Goal: Information Seeking & Learning: Learn about a topic

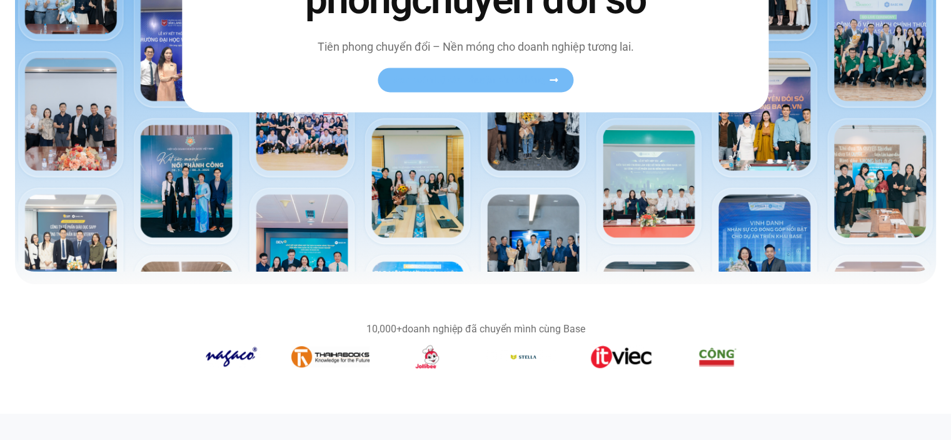
click at [551, 67] on div "Hành trình tiên phong chuyển đổi số Tiên phong chuyển đổi – Nền móng cho doanh …" at bounding box center [475, 7] width 586 height 210
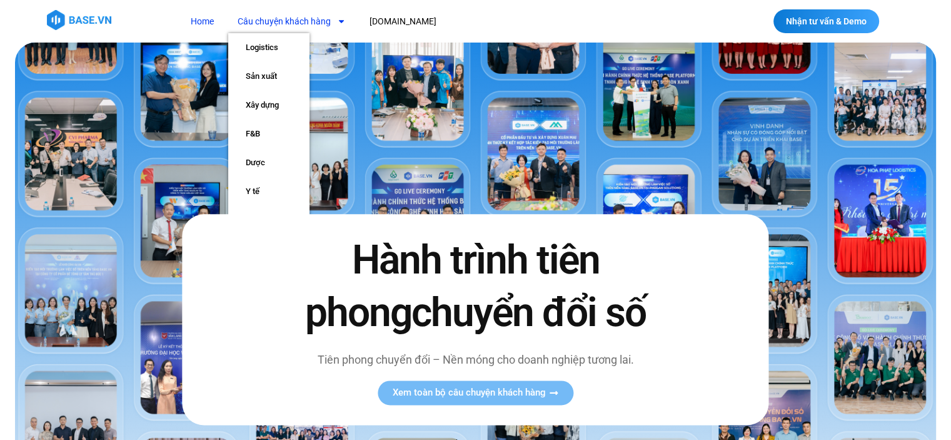
click at [316, 16] on link "Câu chuyện khách hàng" at bounding box center [291, 21] width 127 height 23
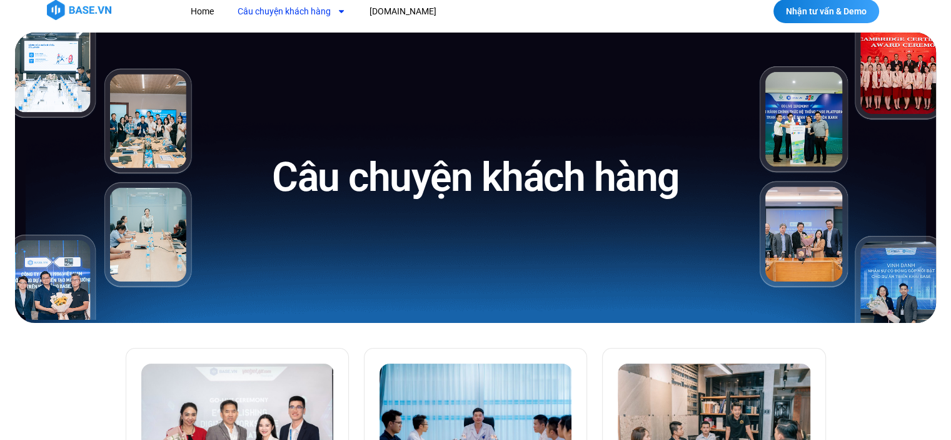
scroll to position [375, 0]
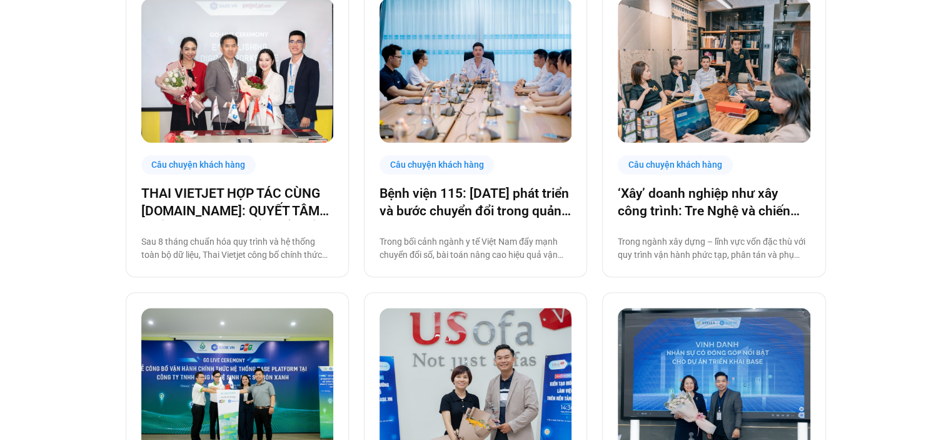
click at [530, 175] on div "Câu chuyện khách hàng Bệnh viện 115: [DATE] phát triển và bước chuyển đổi trong…" at bounding box center [475, 129] width 223 height 294
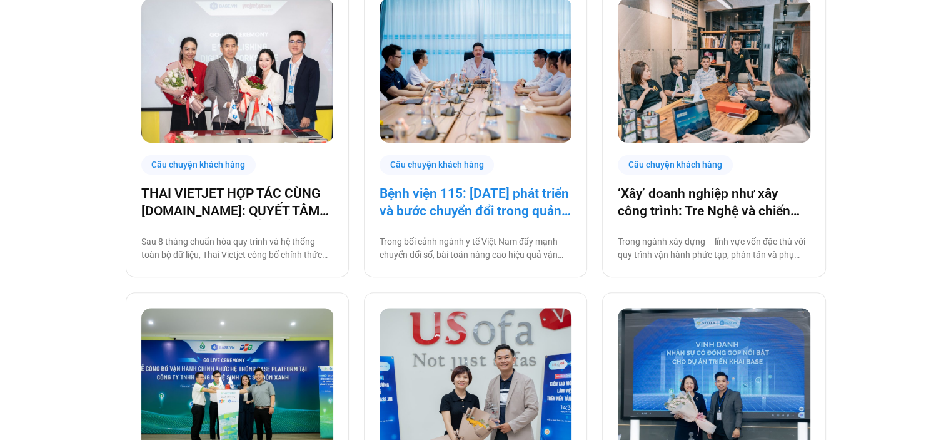
click at [505, 201] on link "Bệnh viện 115: [DATE] phát triển và bước chuyển đổi trong quản trị bệnh viện tư…" at bounding box center [476, 201] width 192 height 35
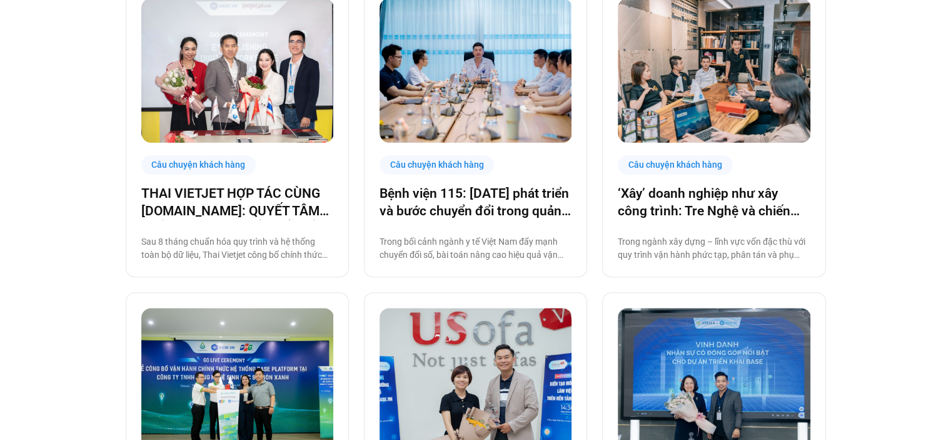
scroll to position [371, 0]
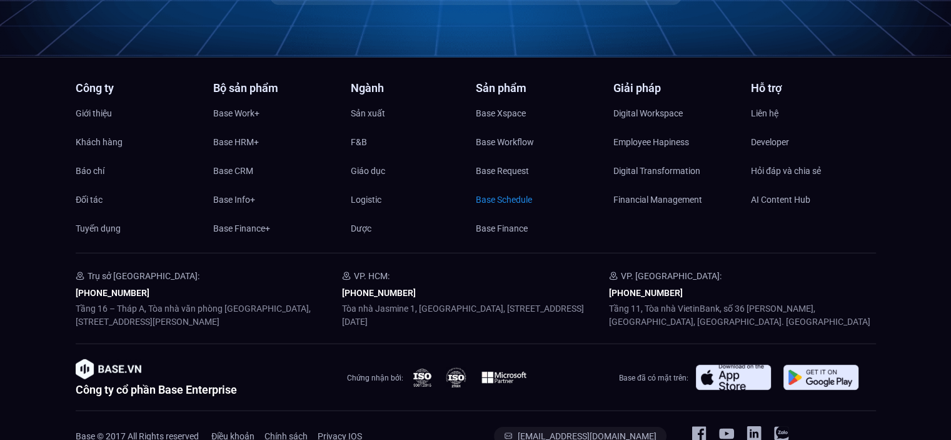
scroll to position [3749, 0]
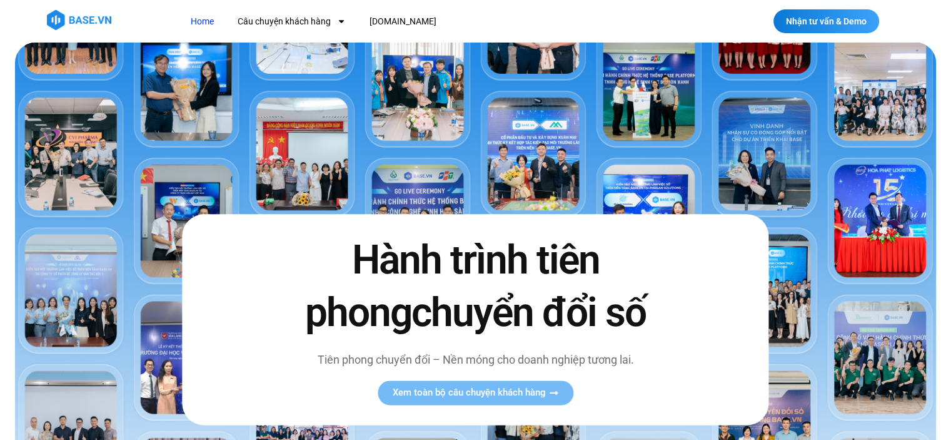
scroll to position [197, 0]
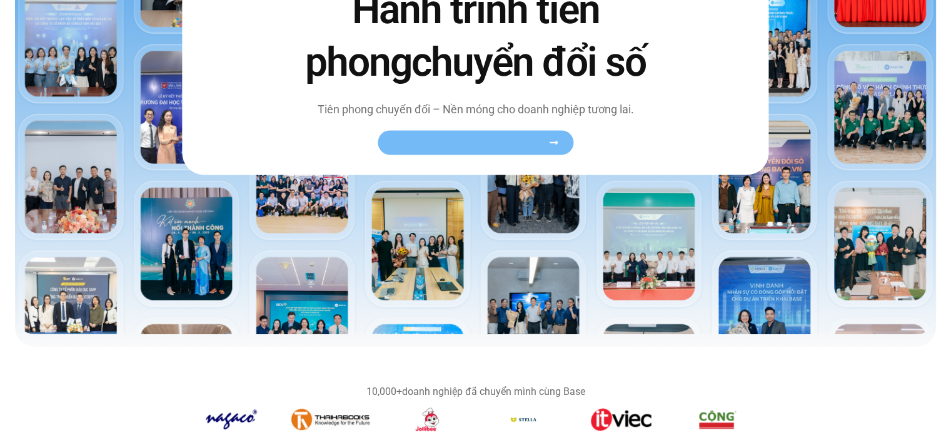
click at [499, 142] on span "Xem toàn bộ câu chuyện khách hàng" at bounding box center [469, 142] width 153 height 9
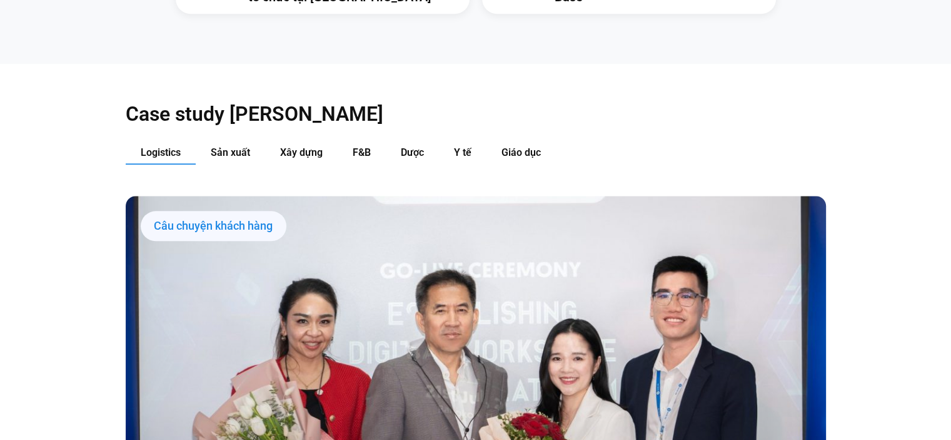
scroll to position [1188, 0]
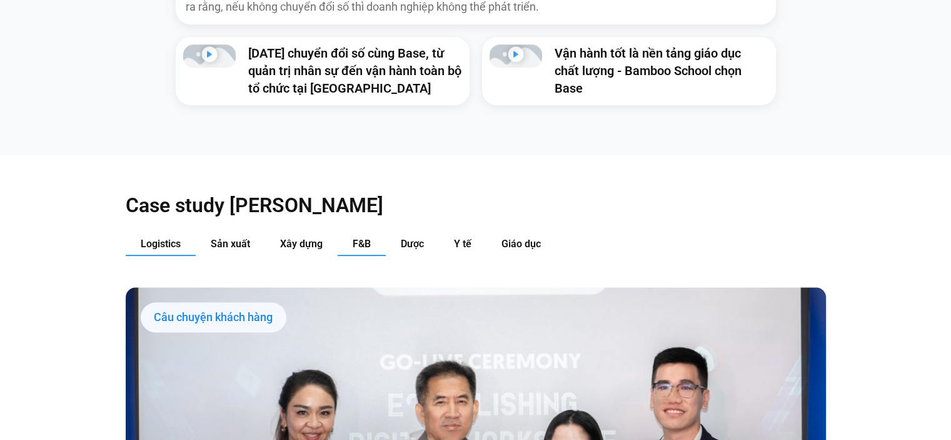
click at [372, 233] on button "F&B" at bounding box center [362, 244] width 48 height 23
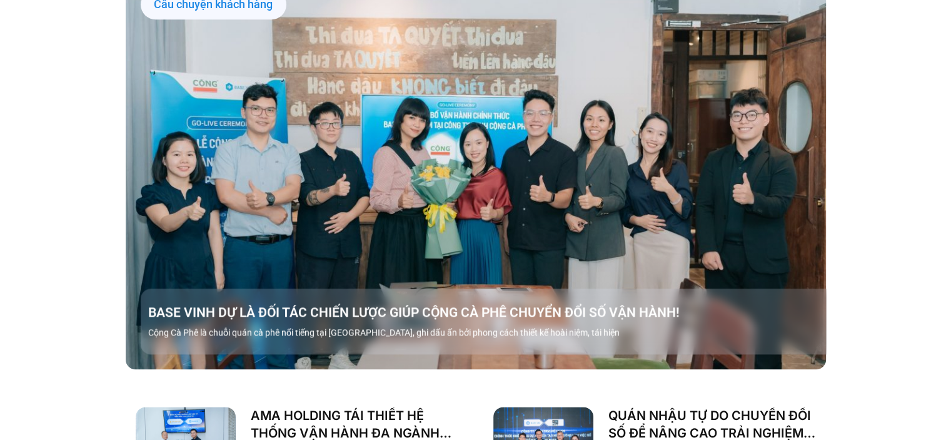
drag, startPoint x: 368, startPoint y: 223, endPoint x: 375, endPoint y: 209, distance: 15.1
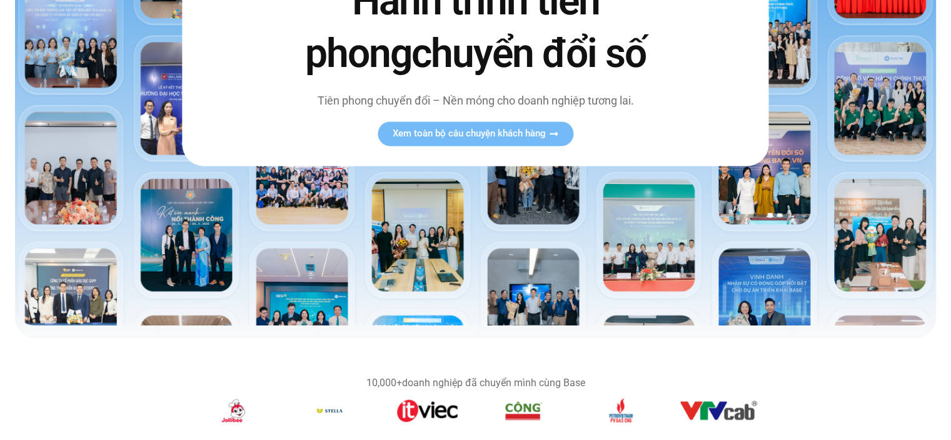
scroll to position [250, 0]
